Goal: Information Seeking & Learning: Learn about a topic

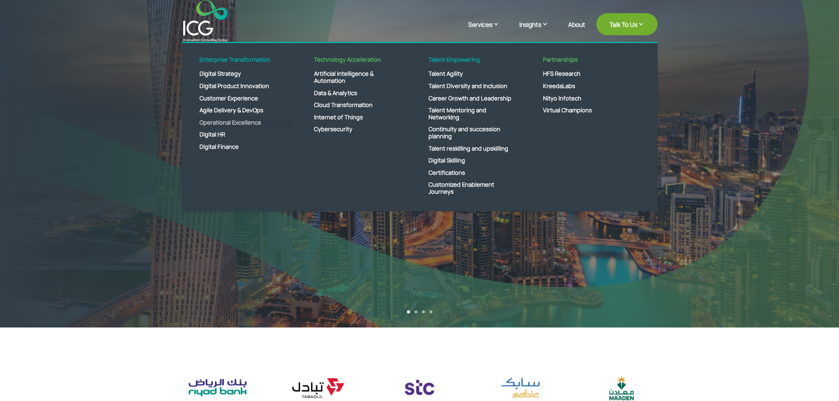
click at [239, 122] on link "Operational Excellence" at bounding box center [241, 123] width 101 height 12
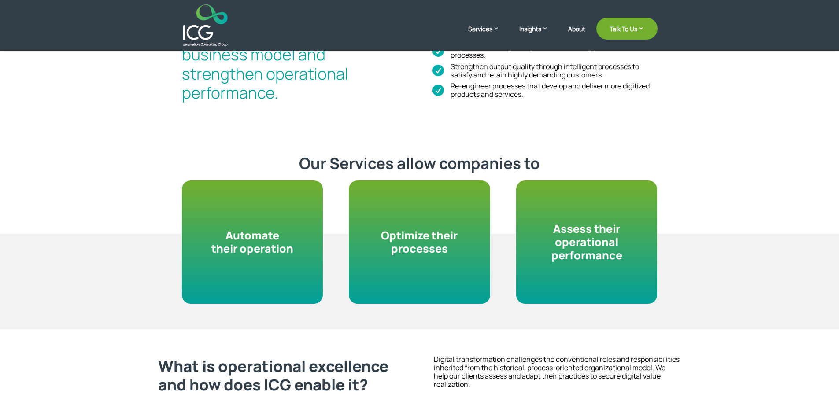
scroll to position [44, 0]
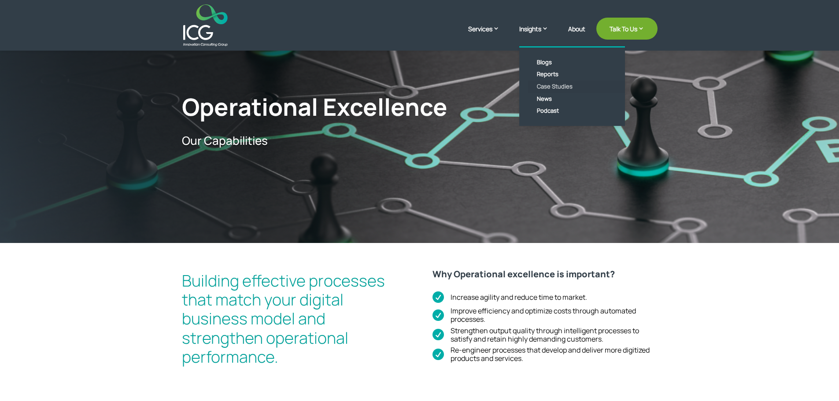
click at [550, 86] on link "Case Studies" at bounding box center [578, 87] width 101 height 12
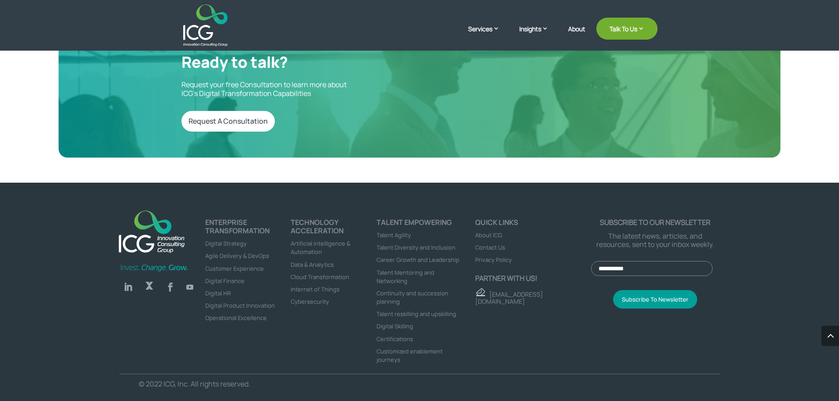
scroll to position [792, 0]
